Goal: Communication & Community: Answer question/provide support

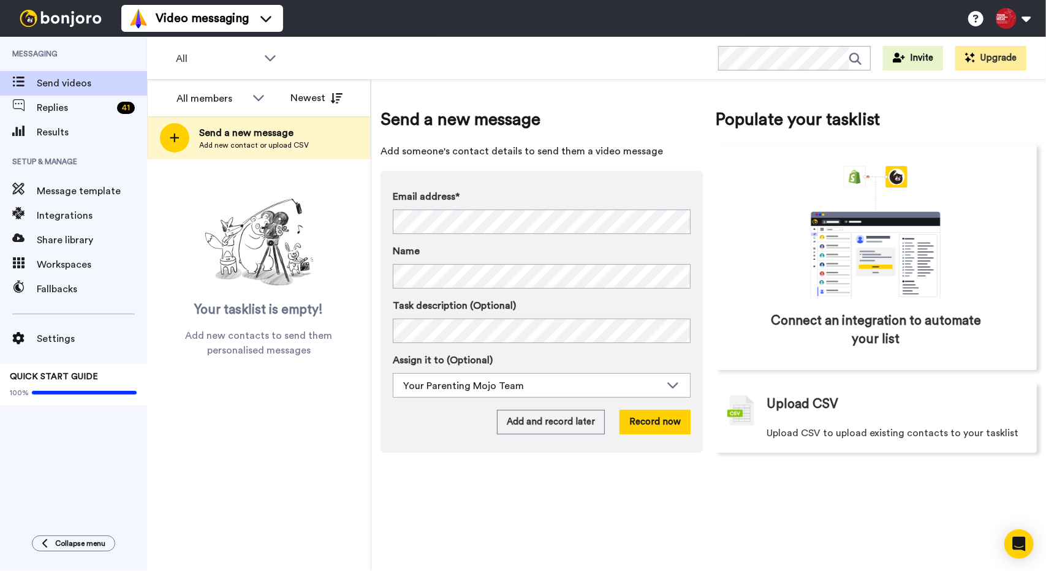
click at [456, 244] on label "Name" at bounding box center [542, 251] width 298 height 15
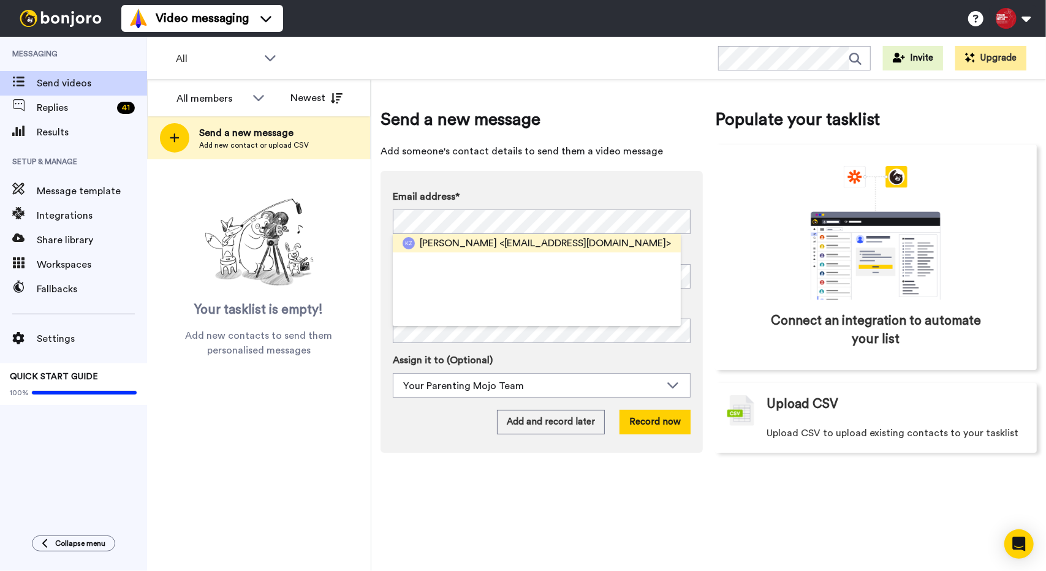
click at [451, 246] on span "[PERSON_NAME]" at bounding box center [458, 243] width 77 height 15
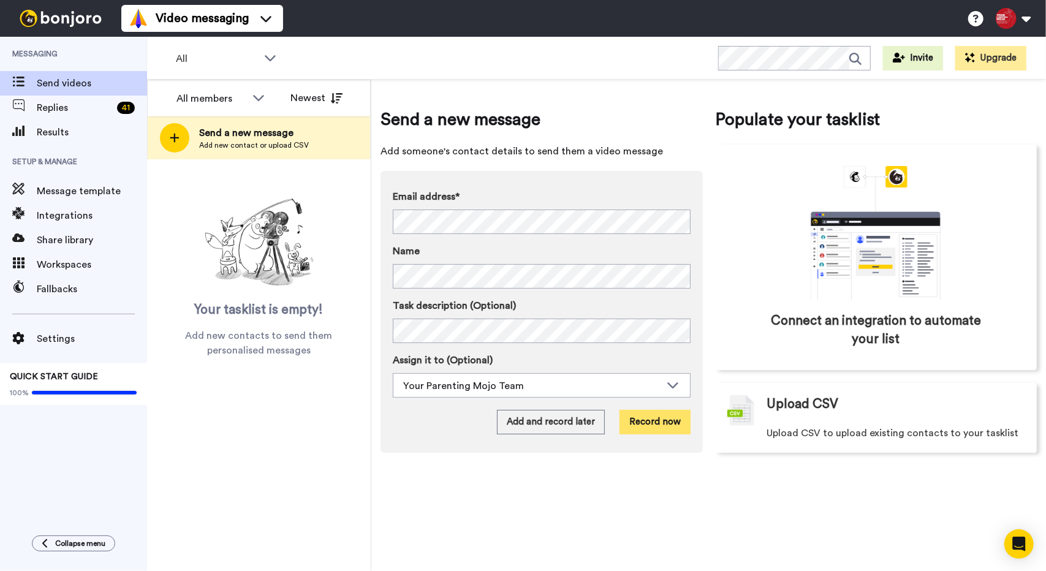
click at [659, 427] on button "Record now" at bounding box center [654, 422] width 71 height 25
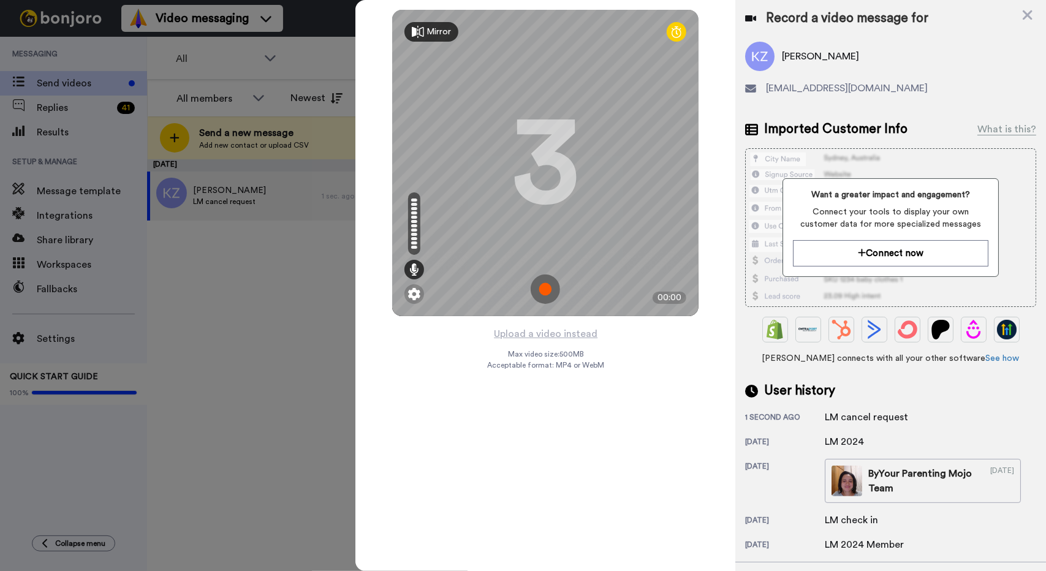
click at [440, 485] on div "Mirror Redo 3 00:00 Upload a video instead Max video size: 500 MB Acceptable fo…" at bounding box center [545, 285] width 380 height 571
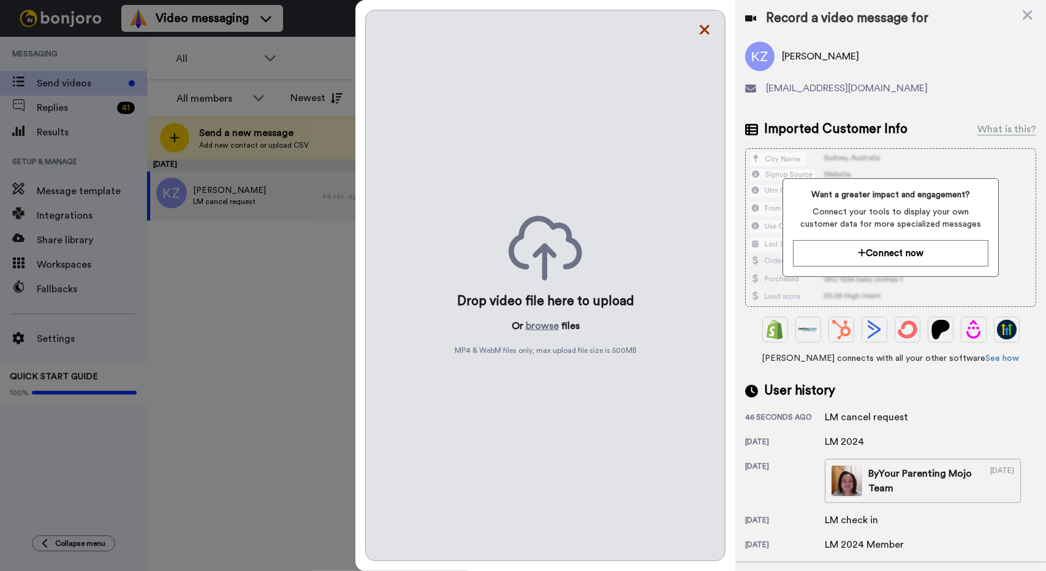
click at [703, 23] on icon at bounding box center [704, 29] width 12 height 15
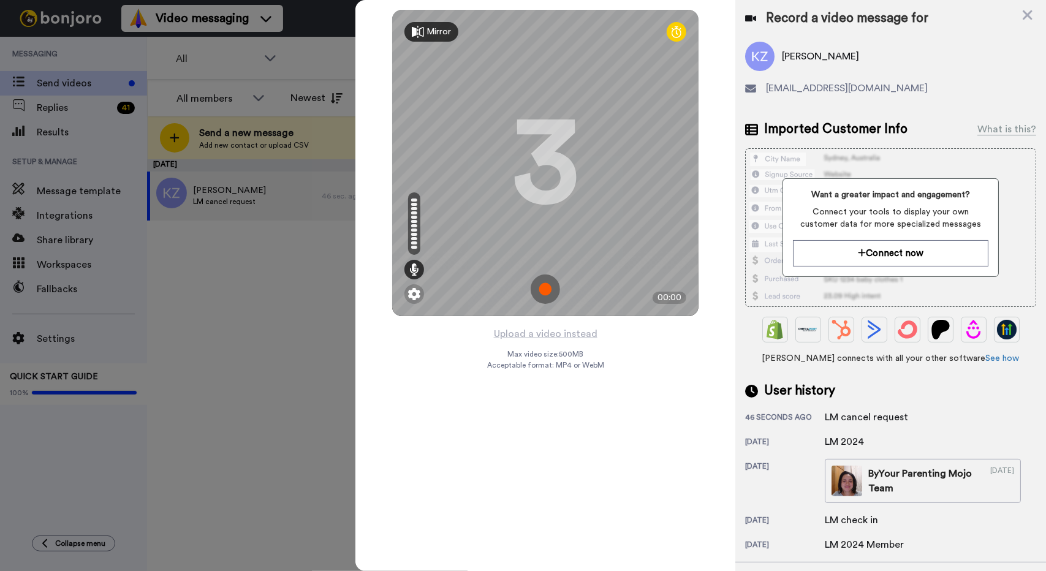
click at [545, 287] on img at bounding box center [544, 288] width 29 height 29
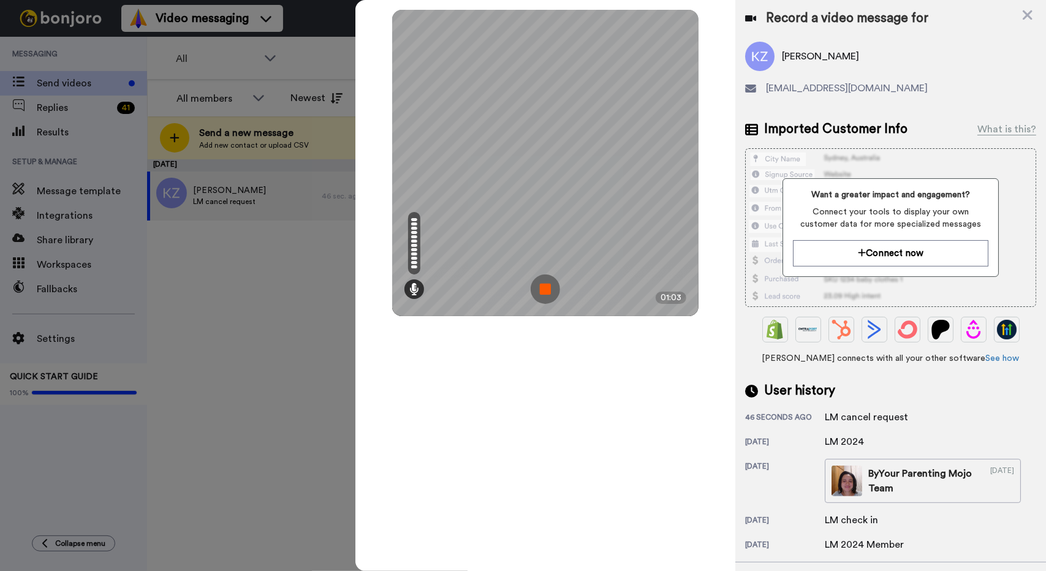
click at [554, 284] on img at bounding box center [544, 288] width 29 height 29
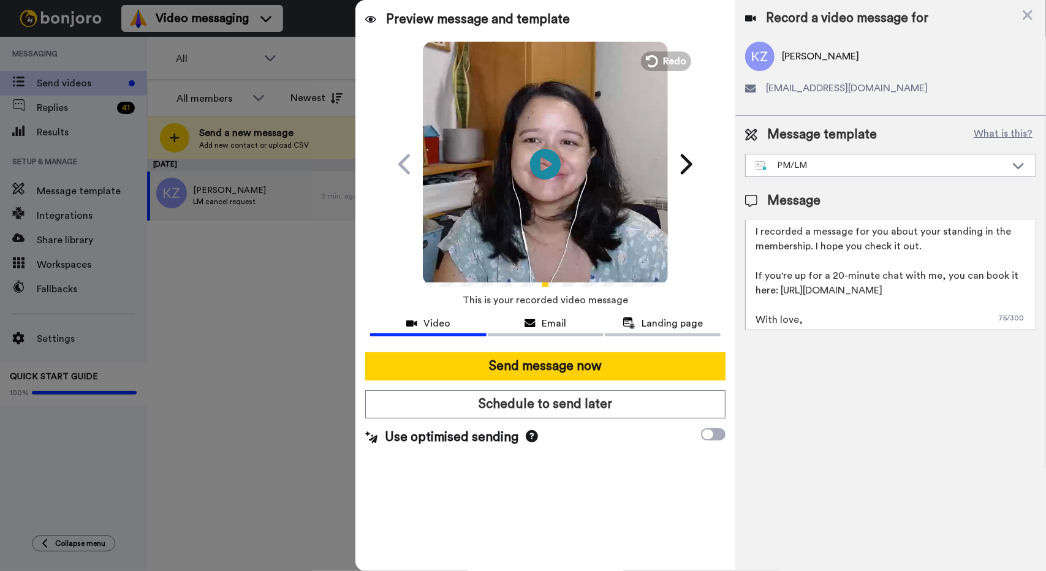
scroll to position [47, 0]
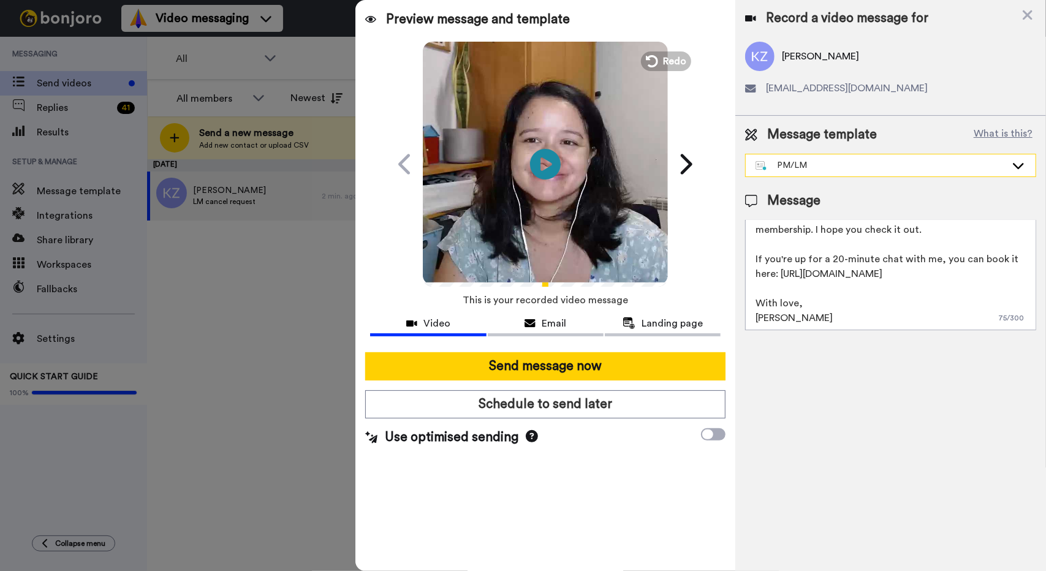
click at [872, 154] on div "PM/LM" at bounding box center [890, 165] width 291 height 23
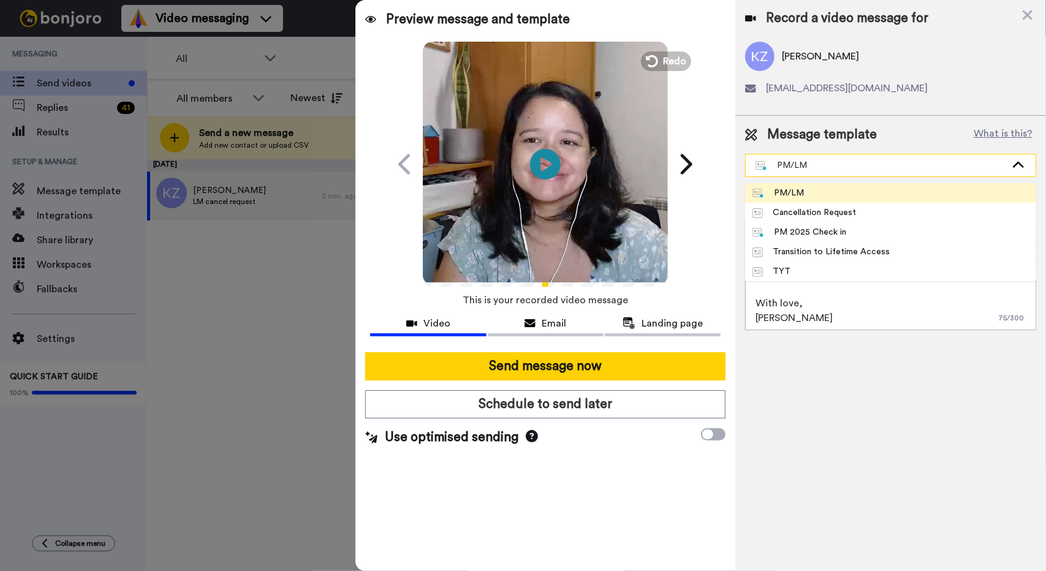
click at [873, 157] on div "PM/LM" at bounding box center [890, 165] width 290 height 22
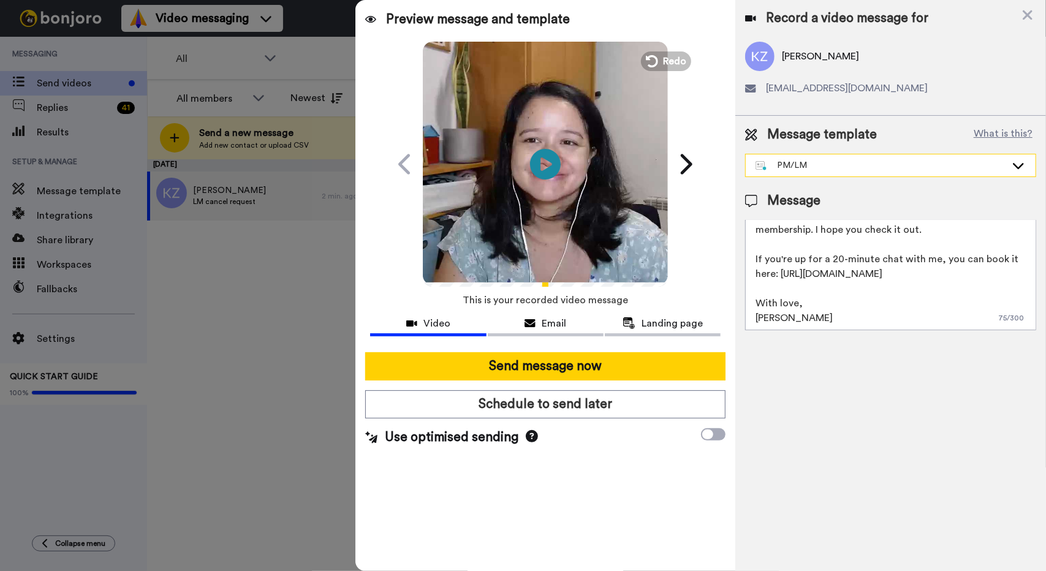
click at [875, 160] on div "PM/LM" at bounding box center [880, 165] width 251 height 12
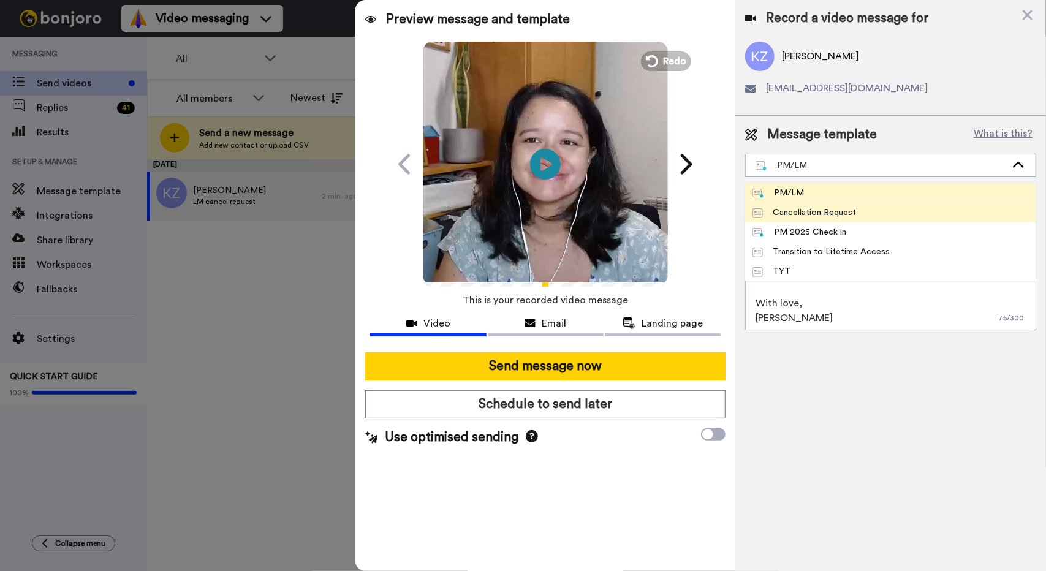
click at [887, 214] on li "Cancellation Request" at bounding box center [890, 213] width 291 height 20
type textarea "Hi {first_name|there}, I have recorded a message for you about your request. I …"
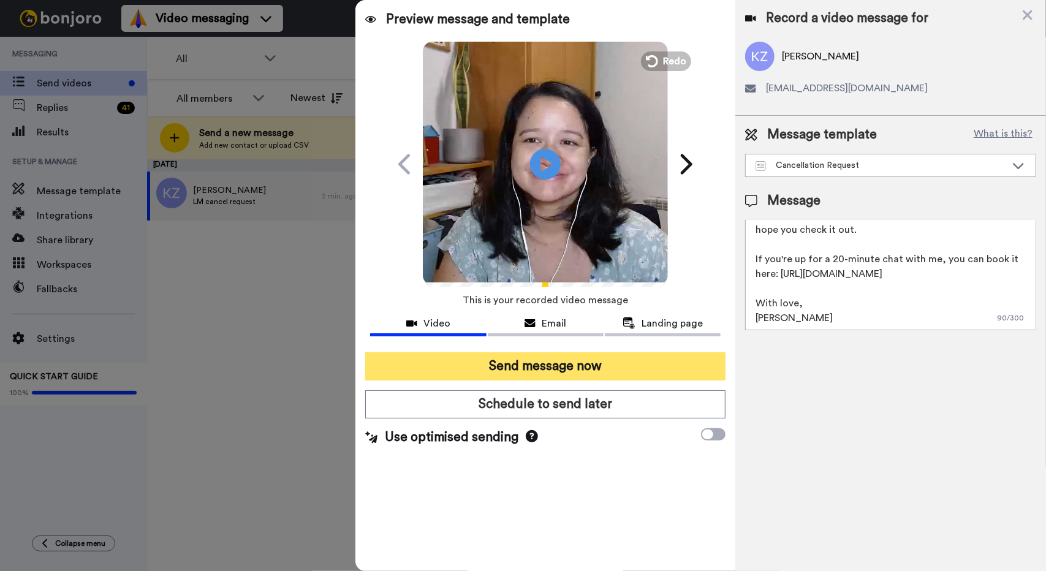
click at [615, 358] on button "Send message now" at bounding box center [545, 366] width 360 height 28
